Goal: Task Accomplishment & Management: Use online tool/utility

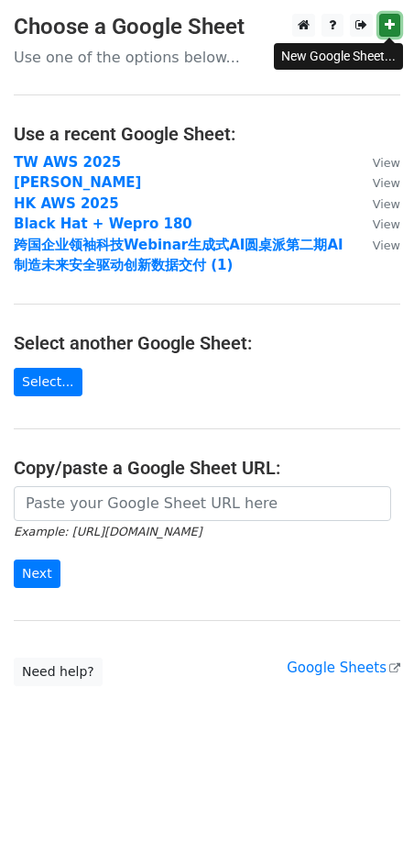
click at [396, 27] on link at bounding box center [390, 25] width 21 height 23
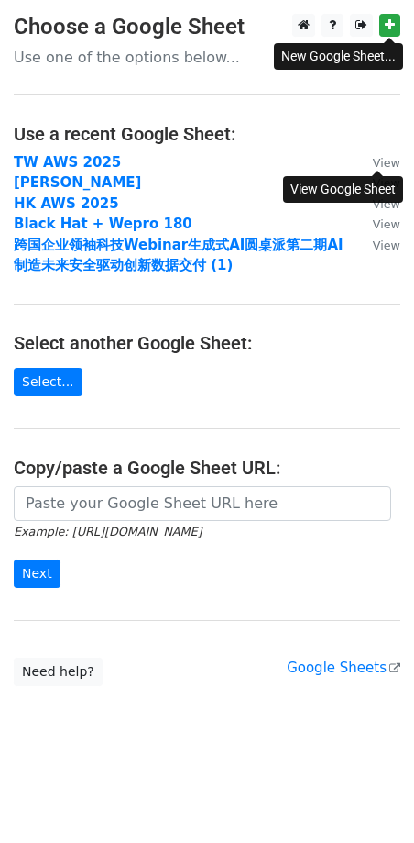
click at [387, 163] on small "View" at bounding box center [387, 163] width 28 height 14
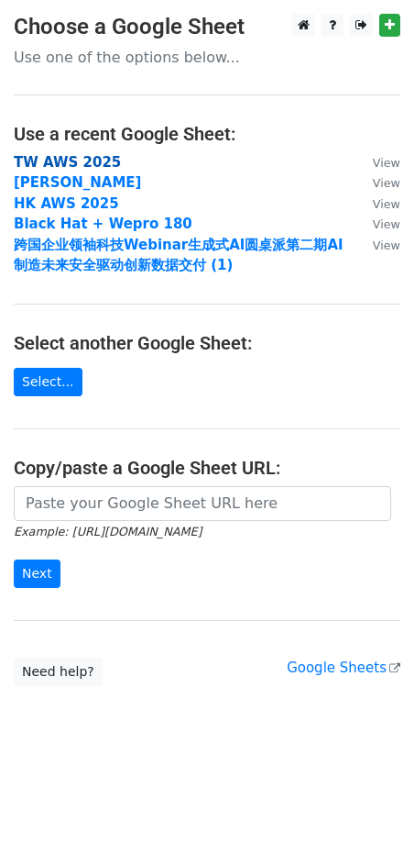
click at [73, 157] on strong "TW AWS 2025" at bounding box center [67, 162] width 107 height 17
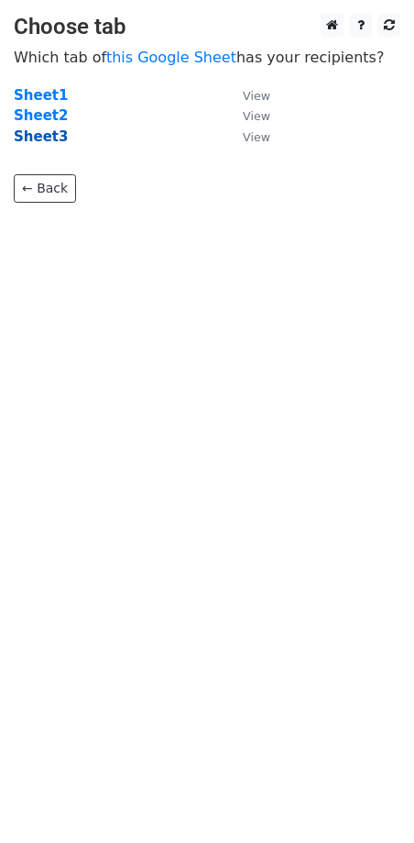
click at [47, 131] on strong "Sheet3" at bounding box center [41, 136] width 54 height 17
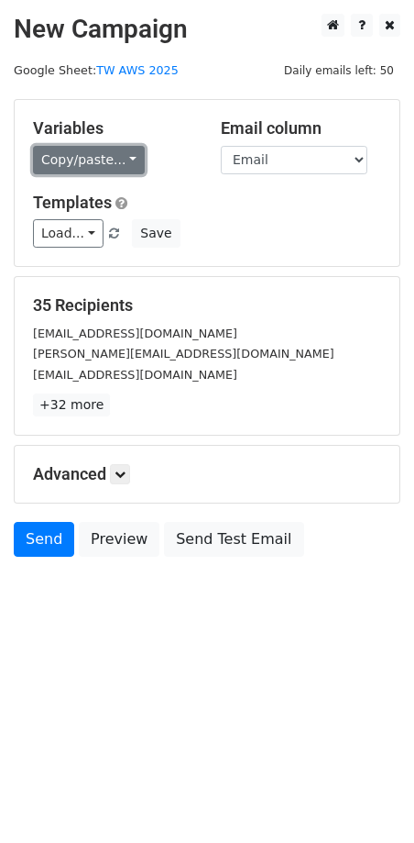
click at [68, 157] on link "Copy/paste..." at bounding box center [89, 160] width 112 height 28
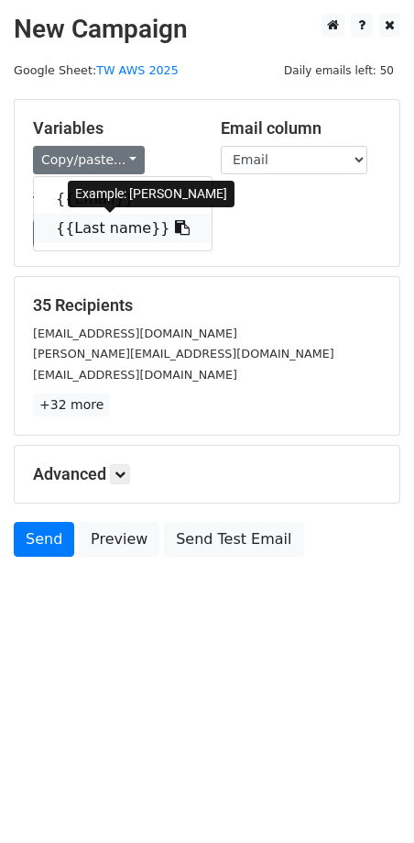
click at [89, 235] on link "{{Last name}}" at bounding box center [123, 228] width 178 height 29
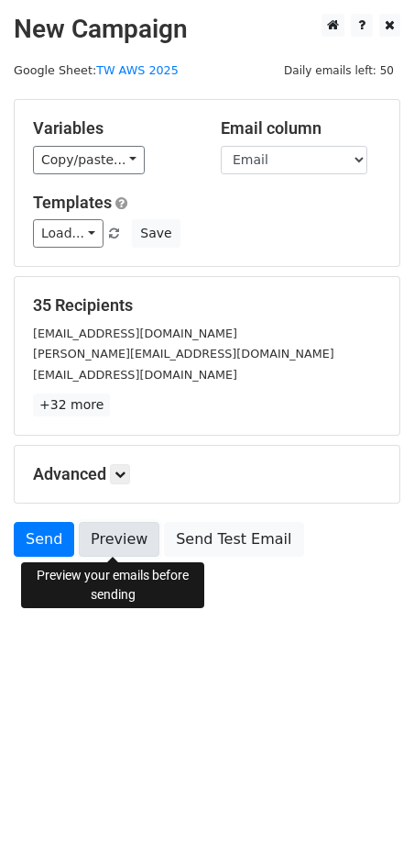
click at [115, 544] on link "Preview" at bounding box center [119, 539] width 81 height 35
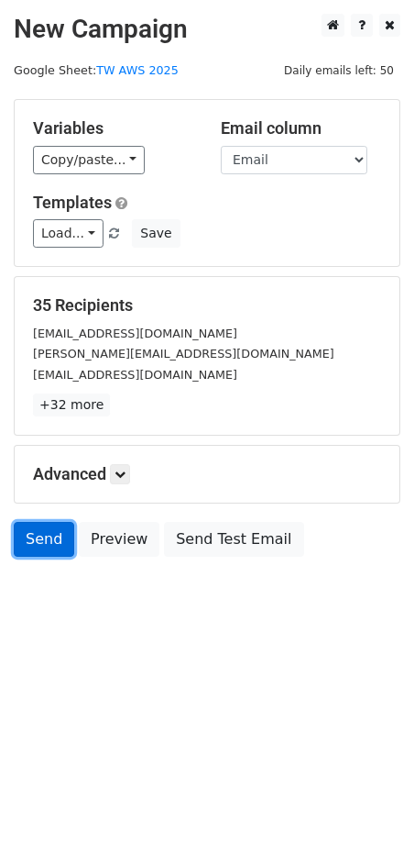
click at [43, 533] on link "Send" at bounding box center [44, 539] width 61 height 35
